Goal: Task Accomplishment & Management: Manage account settings

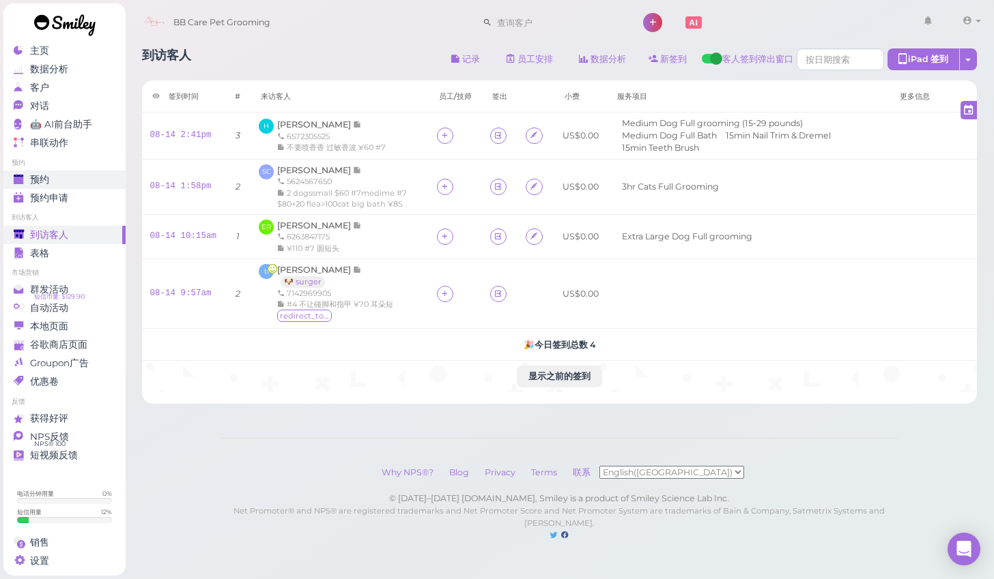
scroll to position [36, 0]
click at [66, 174] on div "预约" at bounding box center [63, 180] width 98 height 12
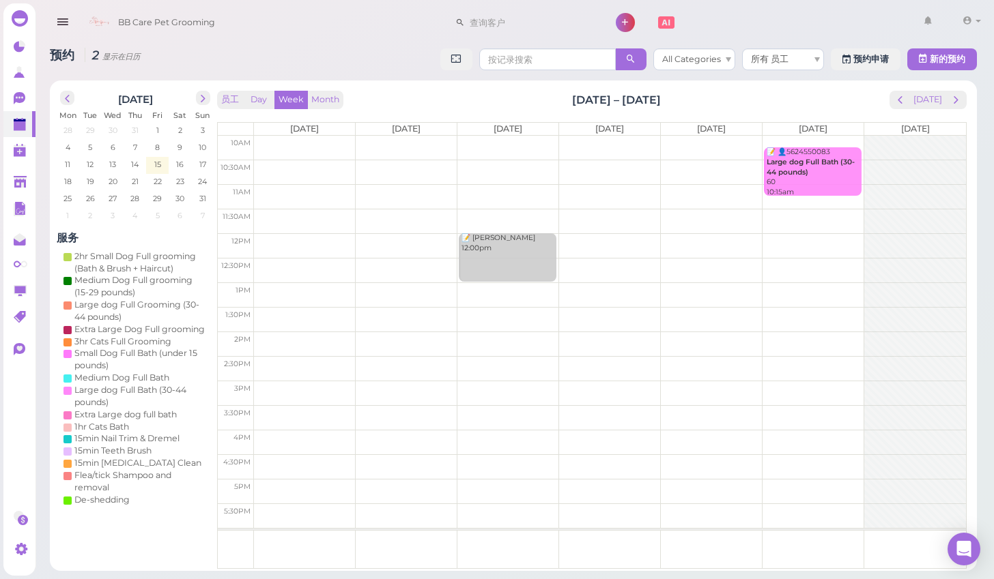
click at [940, 89] on div "员工 Day Week Month [DATE] – [DATE] [DATE] [DATE] [DATE] [DATE] [DATE] [DATE] [DA…" at bounding box center [592, 325] width 756 height 477
click at [931, 98] on button "[DATE]" at bounding box center [927, 100] width 37 height 18
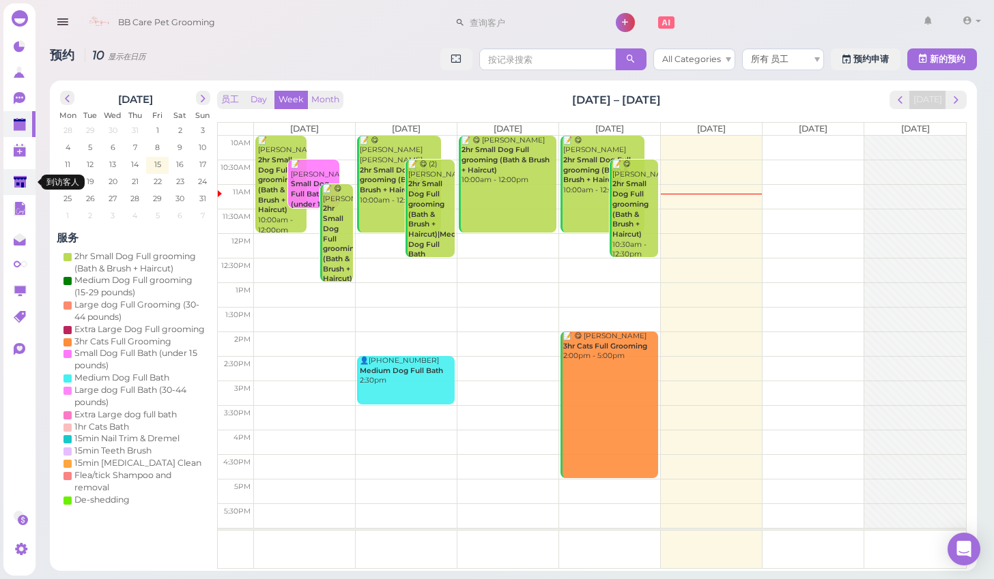
click at [8, 176] on link at bounding box center [19, 182] width 32 height 26
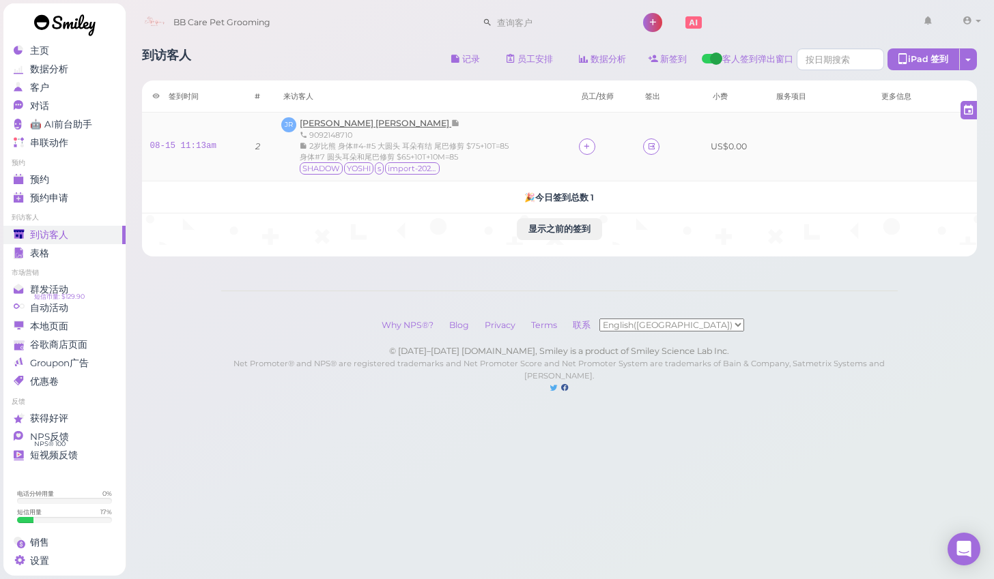
click at [332, 124] on span "[PERSON_NAME] [PERSON_NAME]" at bounding box center [375, 123] width 151 height 10
